Goal: Task Accomplishment & Management: Manage account settings

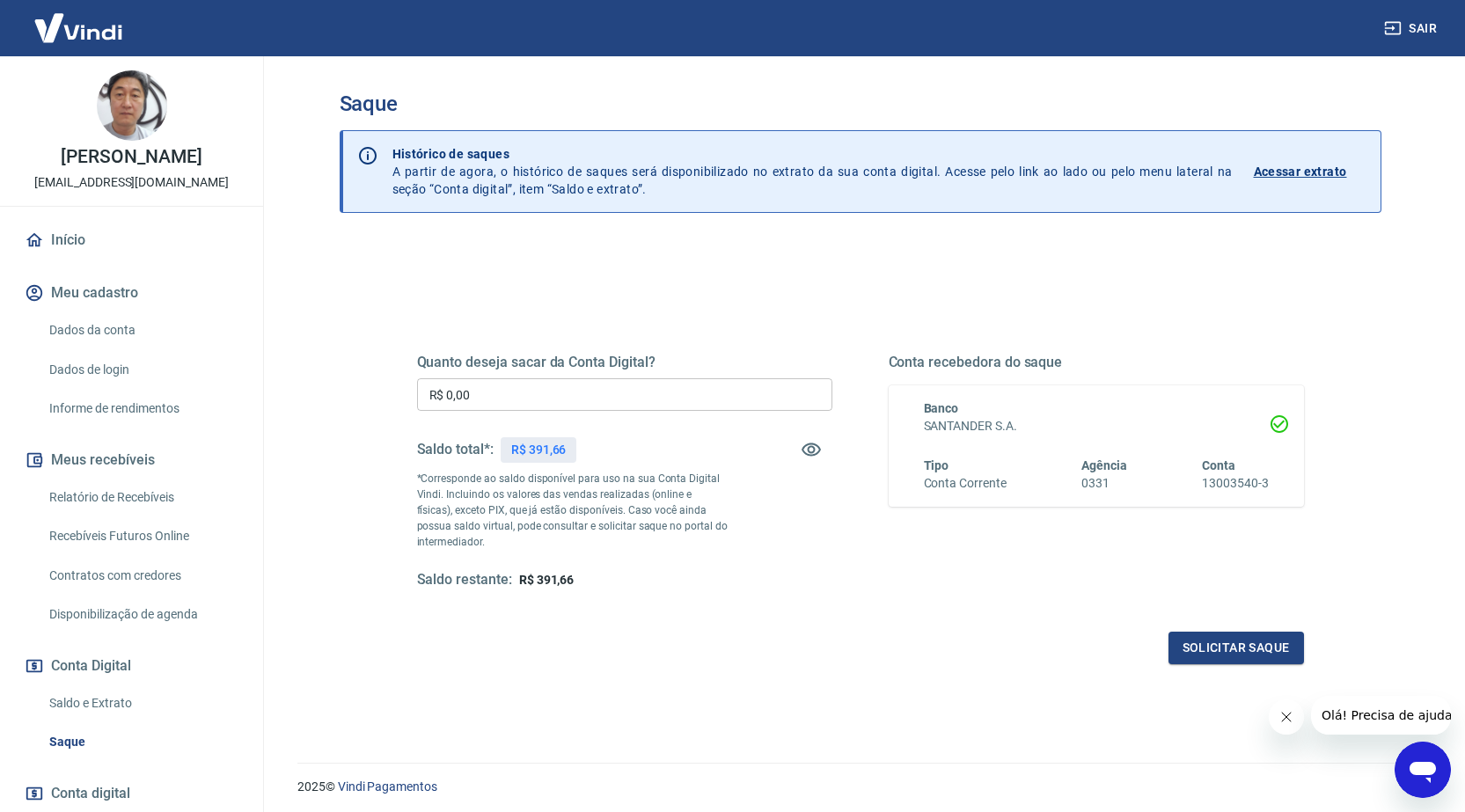
click at [546, 390] on input "R$ 0,00" at bounding box center [625, 395] width 416 height 32
type input "R$ 391,65"
click at [1219, 646] on button "Solicitar saque" at bounding box center [1236, 648] width 135 height 32
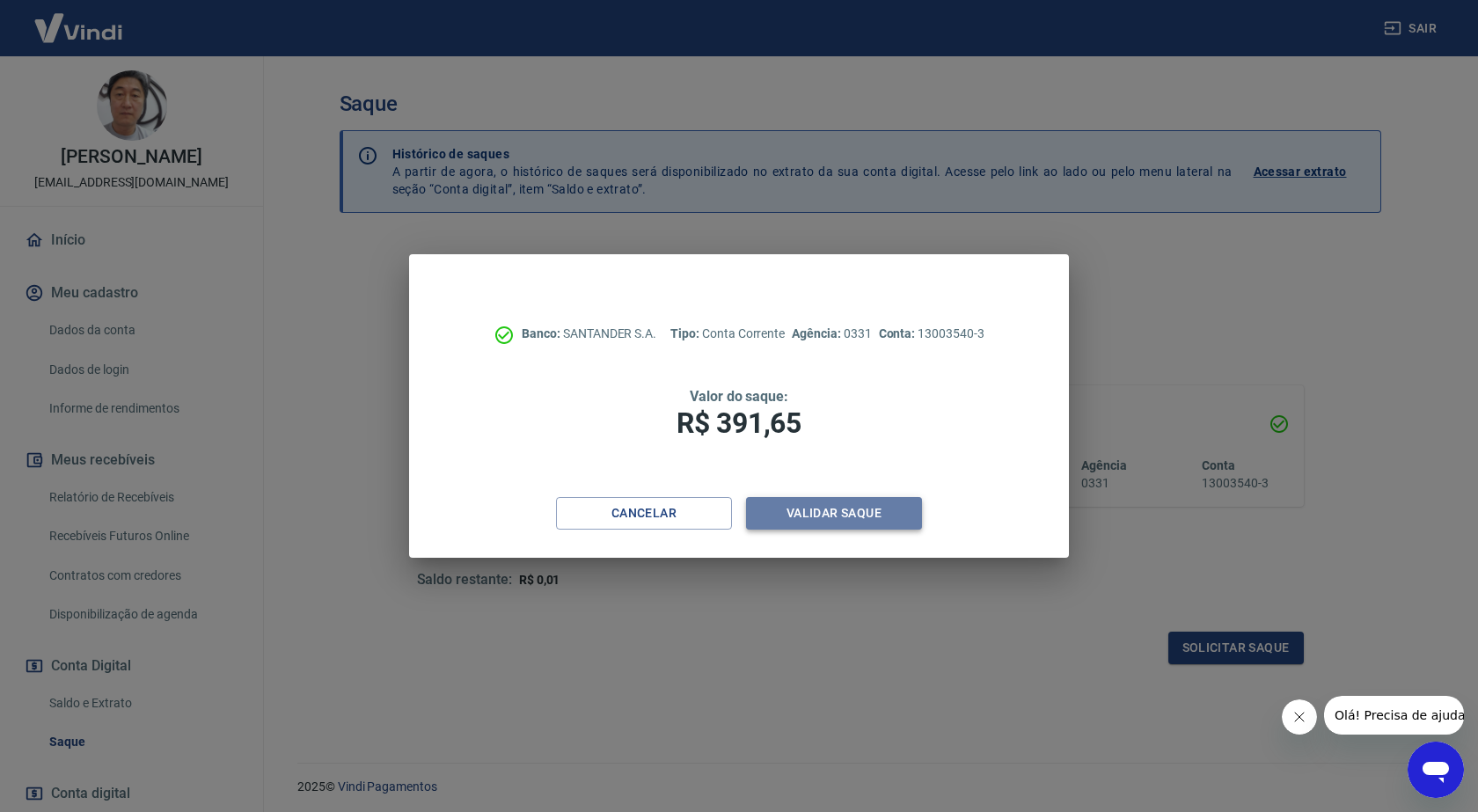
click at [854, 506] on button "Validar saque" at bounding box center [834, 514] width 176 height 32
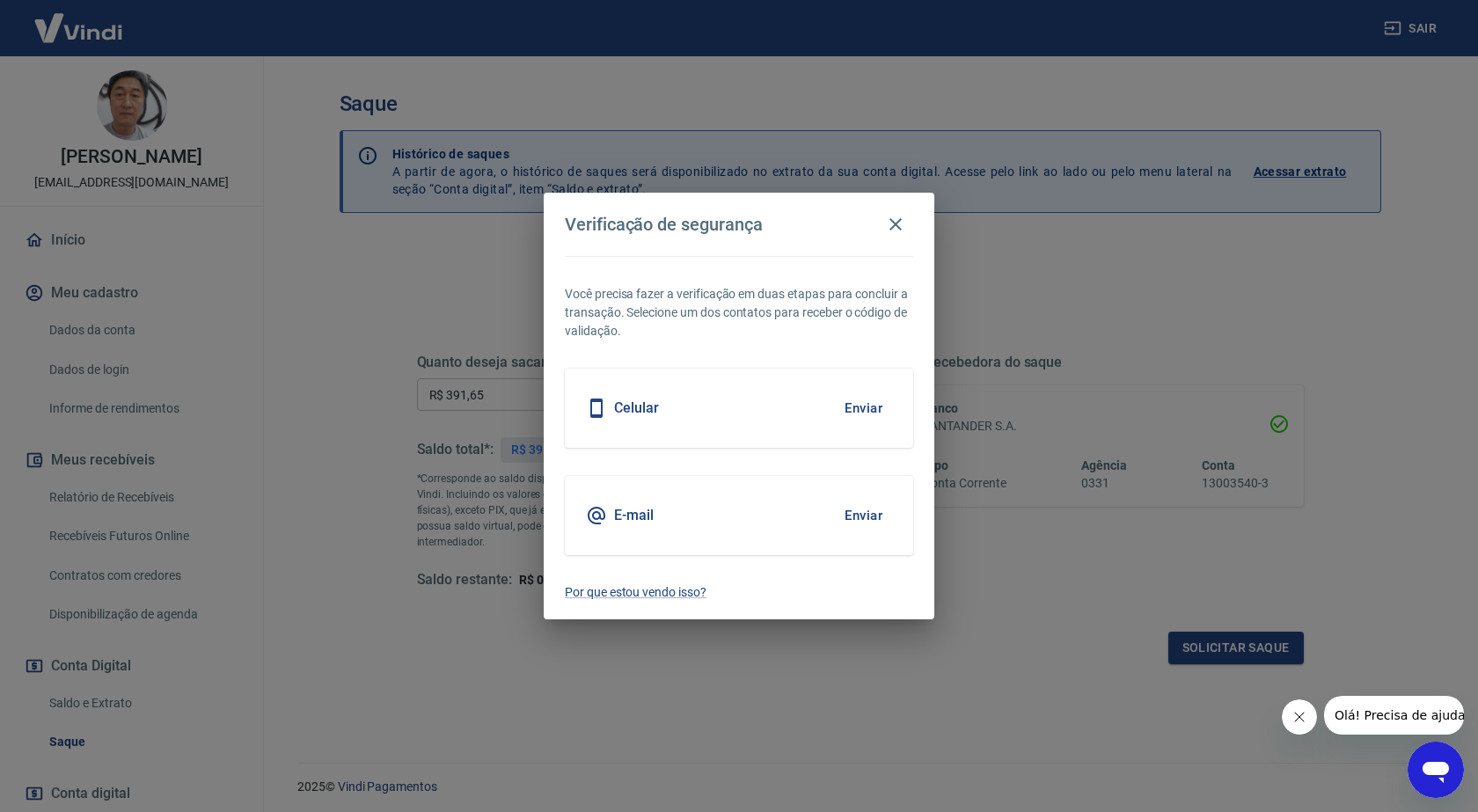
click at [860, 513] on button "Enviar" at bounding box center [862, 515] width 57 height 37
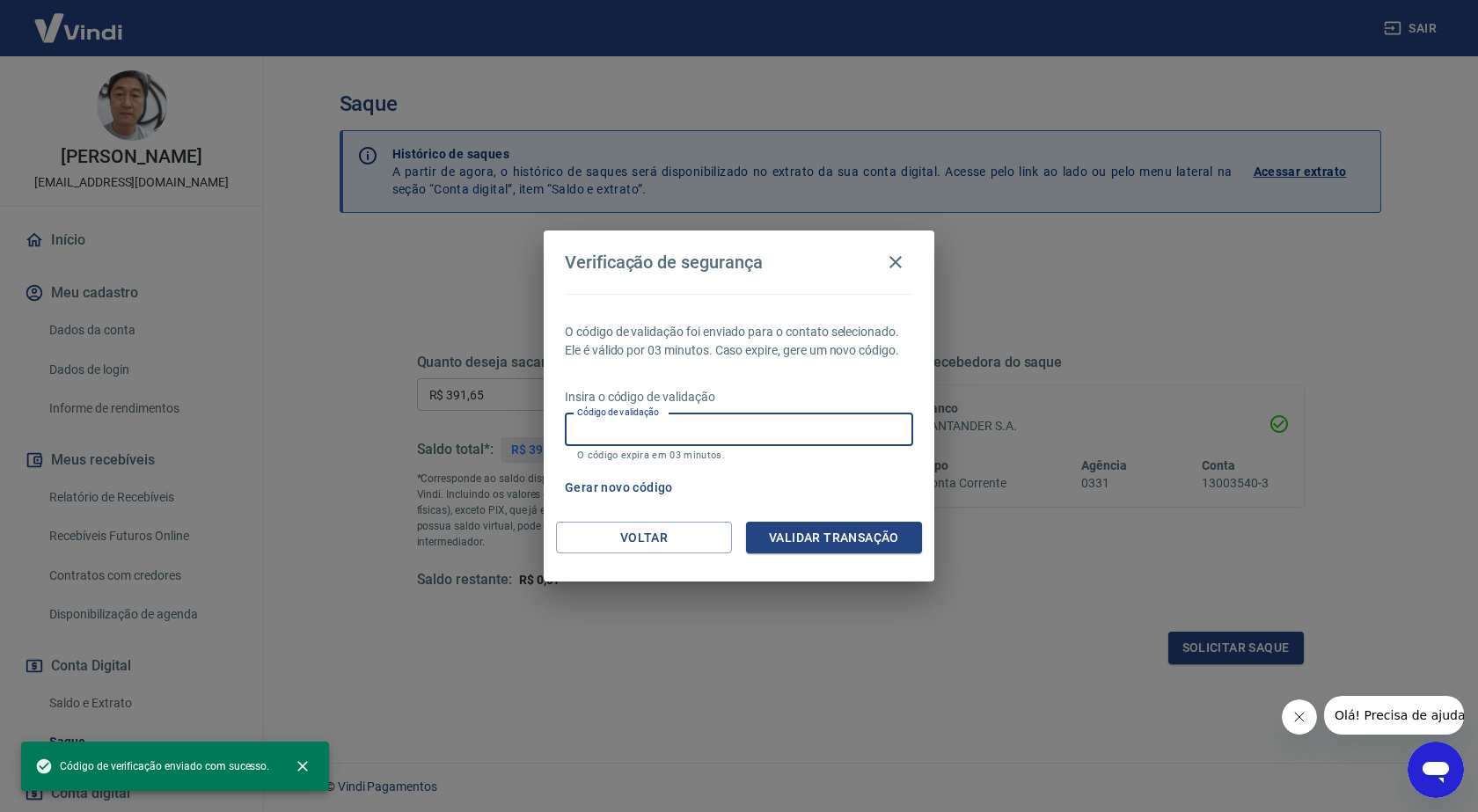
click at [719, 424] on input "Código de validação" at bounding box center [739, 430] width 349 height 32
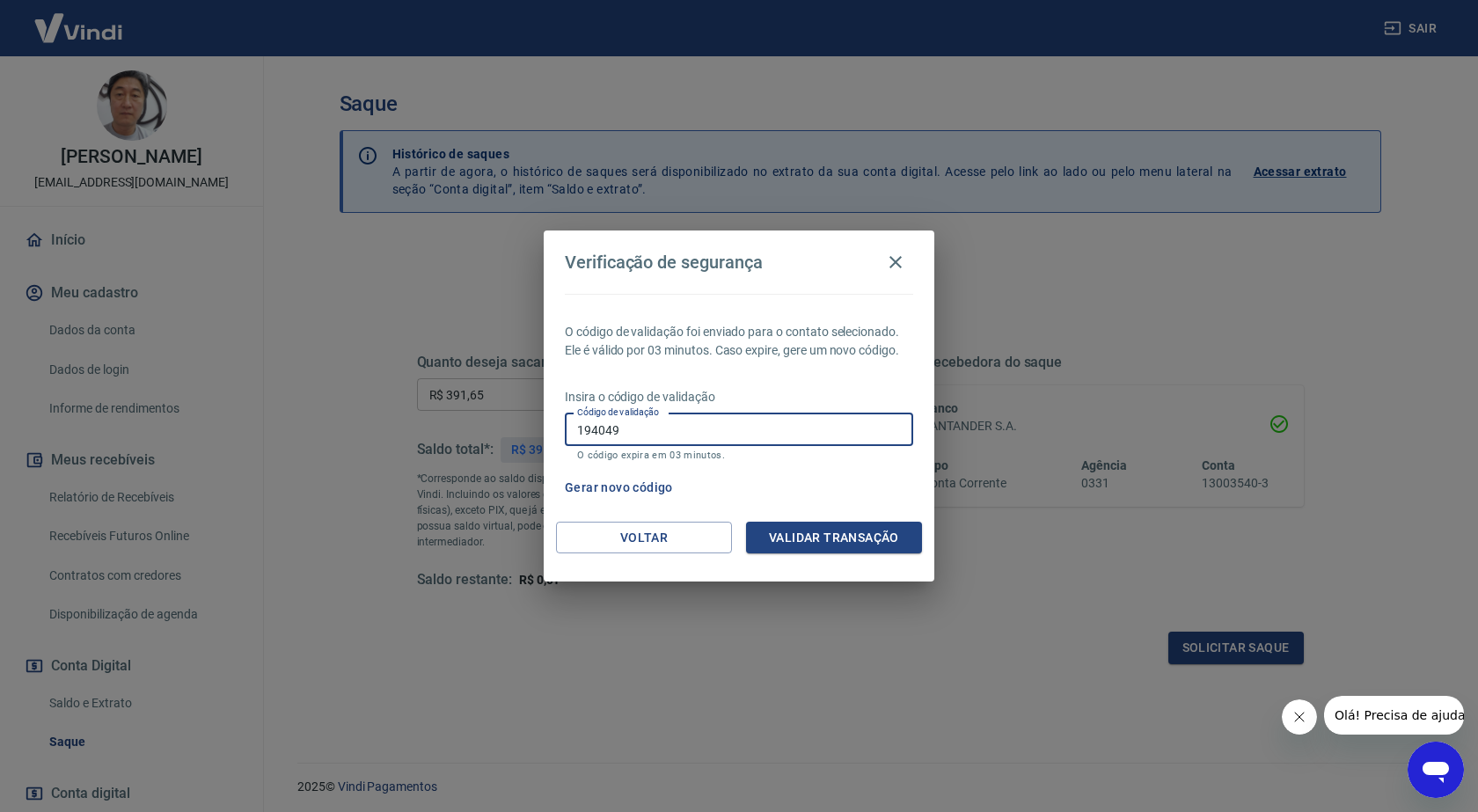
type input "194049"
click at [801, 527] on button "Validar transação" at bounding box center [834, 538] width 176 height 32
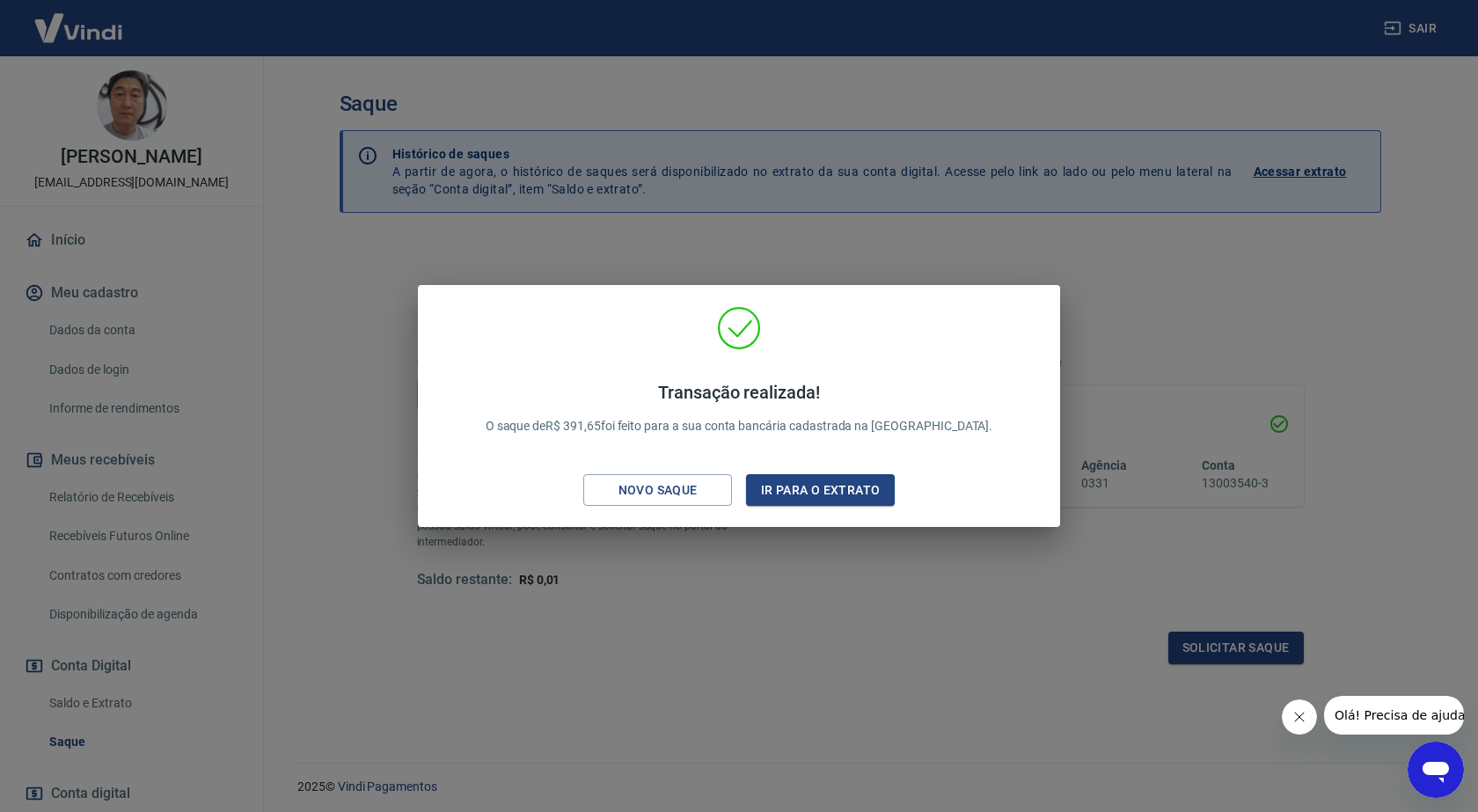
click at [1161, 310] on div "Transação realizada! O saque de R$ 391,65 foi feito para a sua conta bancária c…" at bounding box center [739, 406] width 1478 height 812
